Goal: Task Accomplishment & Management: Manage account settings

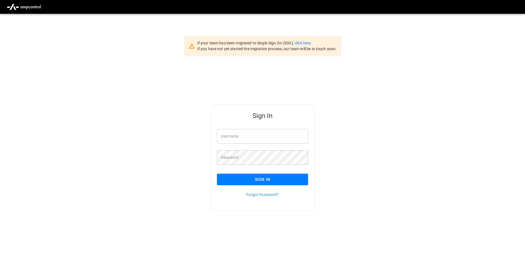
type input "**********"
click at [271, 181] on button "Sign In" at bounding box center [262, 180] width 91 height 12
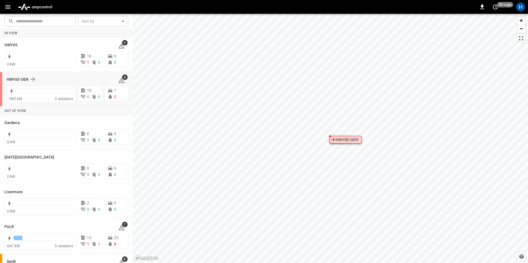
click at [60, 76] on div "HWY65-DER" at bounding box center [59, 79] width 105 height 7
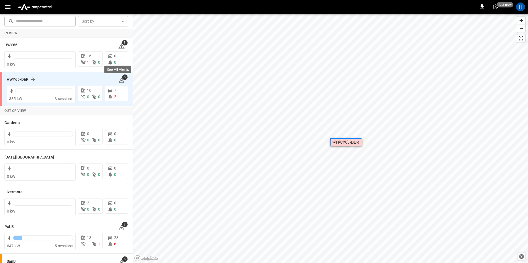
click at [118, 80] on icon at bounding box center [121, 80] width 6 height 5
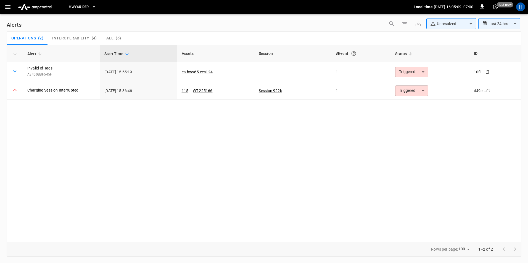
click at [73, 38] on span "Interoperability" at bounding box center [70, 38] width 37 height 5
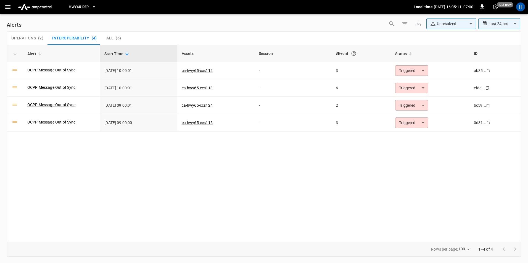
click at [111, 38] on span "All" at bounding box center [109, 38] width 7 height 5
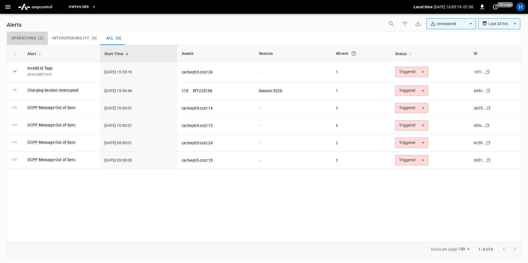
click at [23, 38] on span "Operations" at bounding box center [23, 38] width 25 height 5
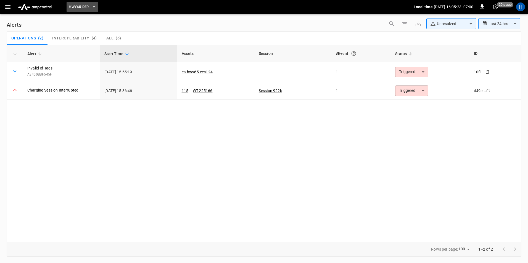
click at [83, 7] on span "HWY65-DER" at bounding box center [79, 7] width 20 height 6
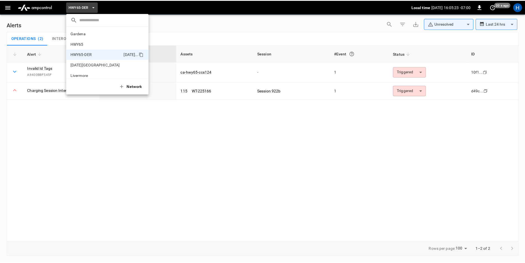
scroll to position [19, 0]
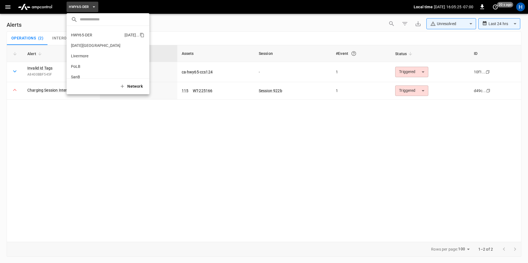
click at [96, 35] on p "HWY65-DER" at bounding box center [96, 35] width 51 height 6
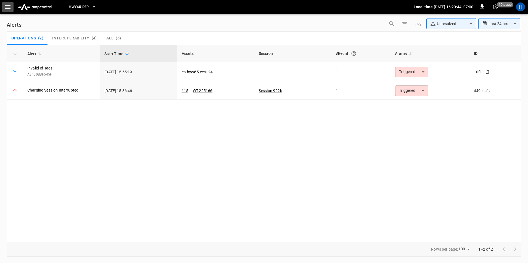
click at [2, 4] on button "button" at bounding box center [7, 7] width 11 height 10
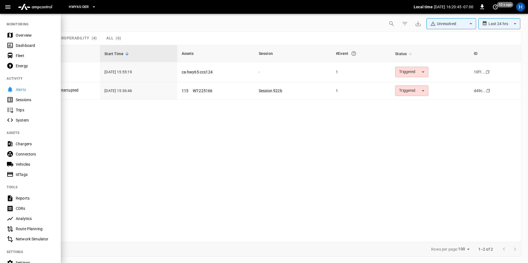
drag, startPoint x: 15, startPoint y: 44, endPoint x: 17, endPoint y: 46, distance: 2.9
click at [15, 44] on div "Dashboard" at bounding box center [30, 45] width 61 height 10
